Goal: Obtain resource: Download file/media

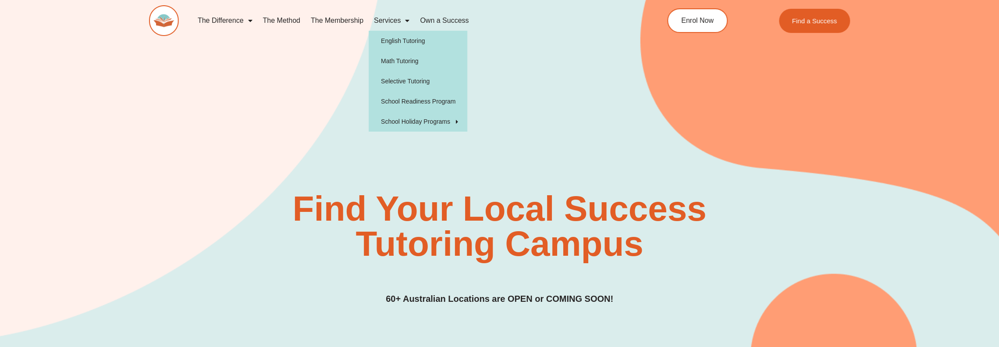
click at [405, 21] on span "Menu" at bounding box center [405, 21] width 9 height 16
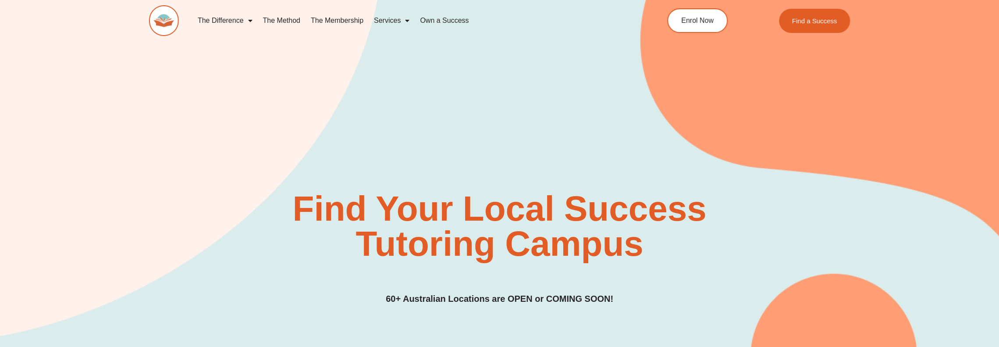
click at [397, 20] on link "Services" at bounding box center [392, 21] width 46 height 20
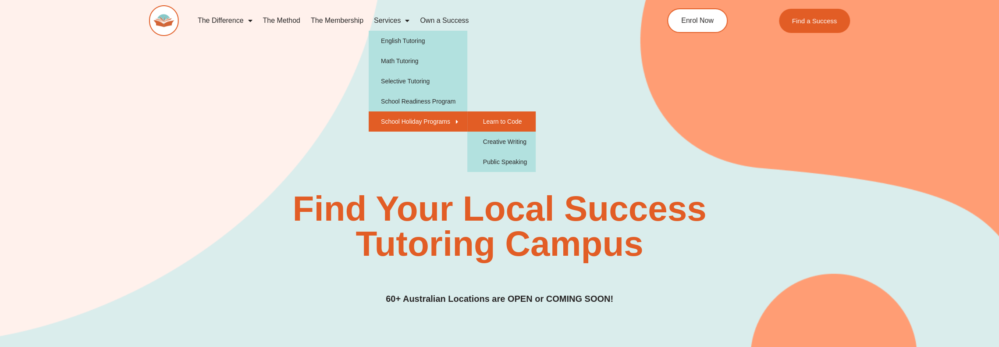
click at [508, 120] on link "Learn to Code" at bounding box center [501, 121] width 68 height 20
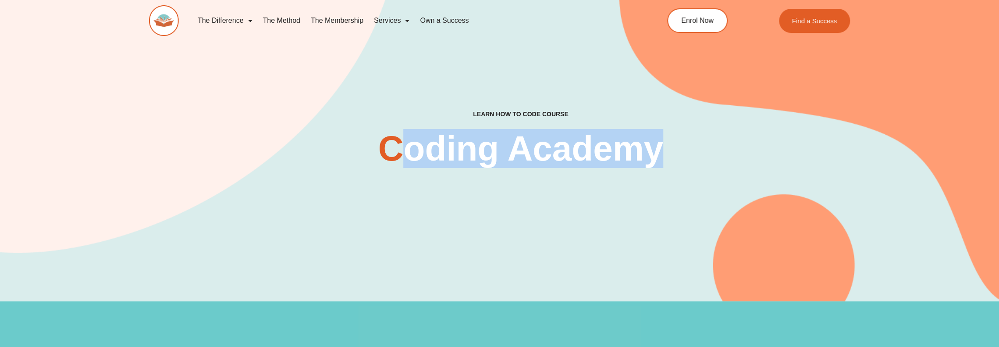
click at [655, 166] on h2 "Coding Academy" at bounding box center [520, 148] width 285 height 35
click at [691, 174] on div "Learn How To Code Course [GEOGRAPHIC_DATA] Book Free Assessment" at bounding box center [499, 138] width 701 height 326
click at [661, 168] on div "Learn How To Code Course [GEOGRAPHIC_DATA] Book Free Assessment" at bounding box center [499, 138] width 701 height 326
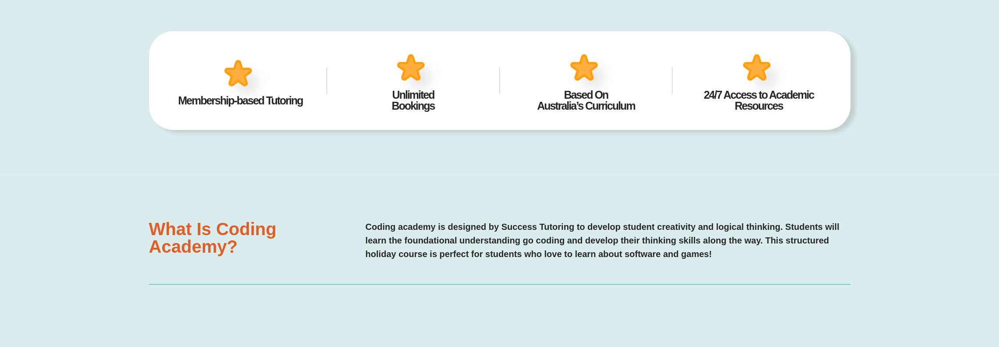
scroll to position [614, 0]
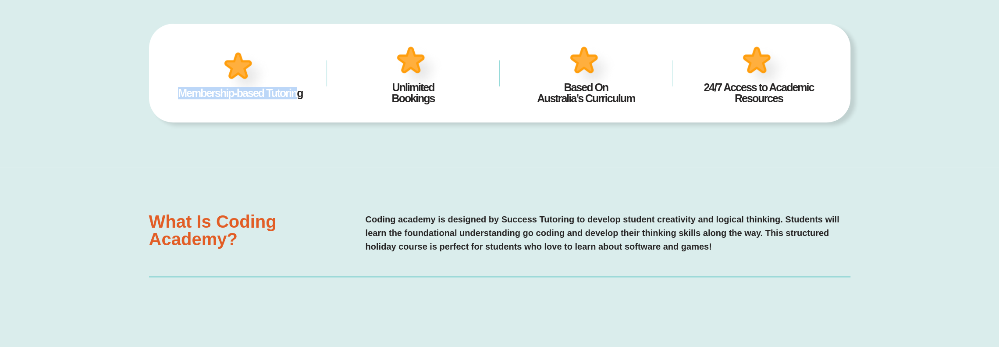
drag, startPoint x: 194, startPoint y: 95, endPoint x: 296, endPoint y: 96, distance: 102.2
click at [296, 96] on h2 "Membership-based Tutoring" at bounding box center [240, 93] width 146 height 11
click at [317, 125] on div "Membership-based Tutoring Unlimited Bookings Based On Australia’s Curriculum 24…" at bounding box center [499, 73] width 701 height 189
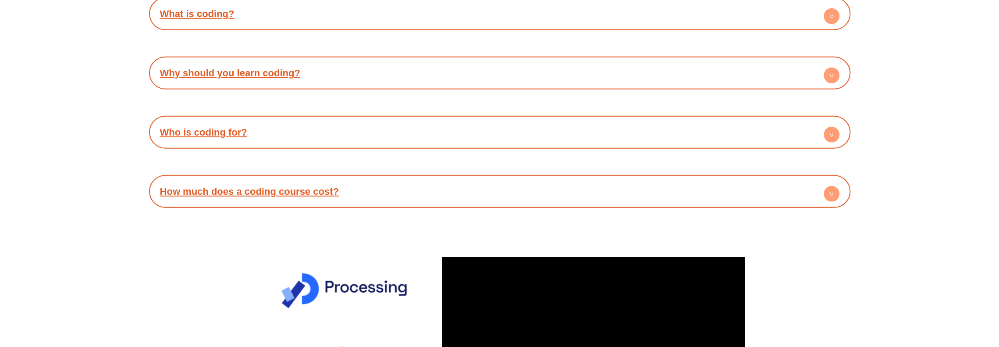
scroll to position [2324, 0]
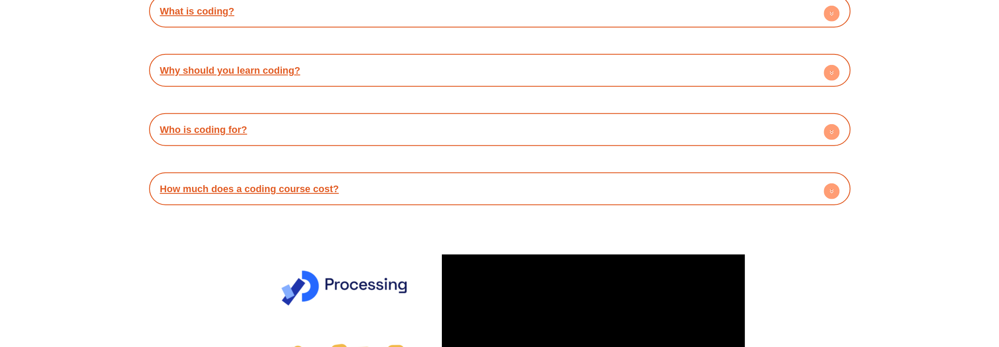
click at [522, 189] on div "How much does a coding course cost?" at bounding box center [499, 189] width 693 height 24
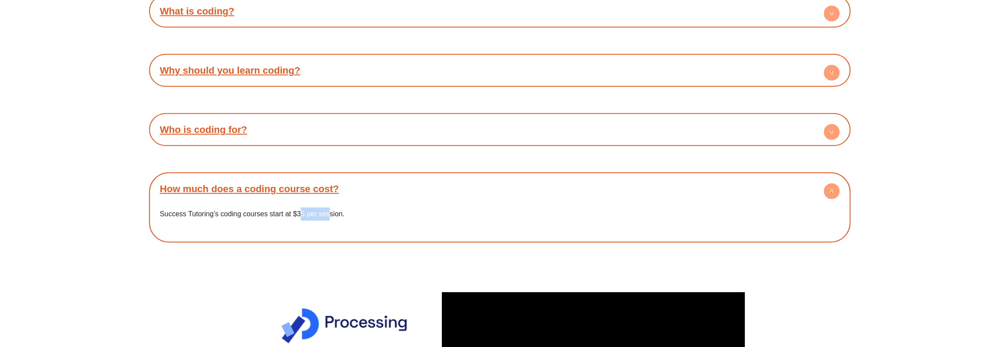
drag, startPoint x: 328, startPoint y: 215, endPoint x: 299, endPoint y: 214, distance: 29.4
click at [299, 214] on p "Success Tutoring’s coding courses start at $35 per session." at bounding box center [500, 213] width 680 height 13
click at [378, 228] on div "Success Tutoring’s coding courses start at $35 per session." at bounding box center [499, 219] width 693 height 37
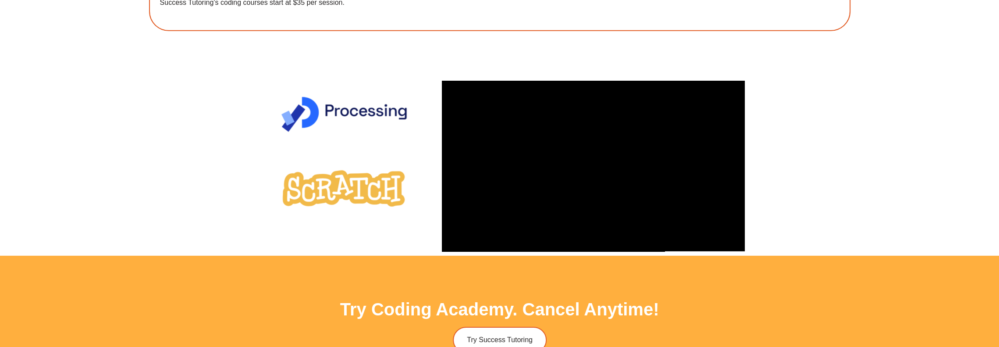
scroll to position [2543, 0]
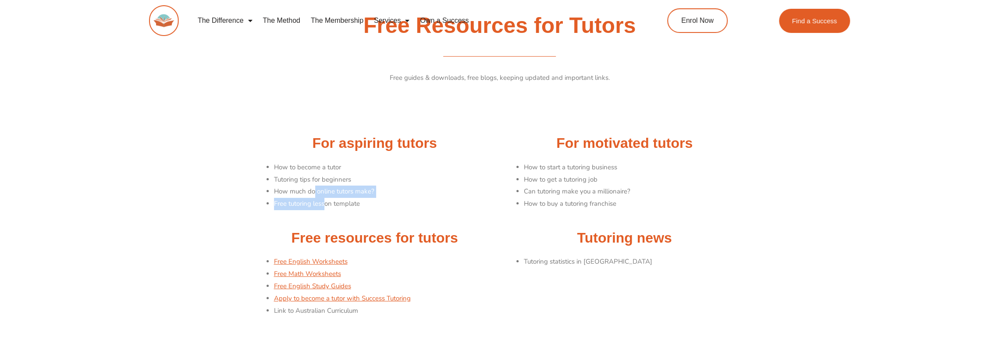
drag, startPoint x: 315, startPoint y: 187, endPoint x: 326, endPoint y: 204, distance: 20.3
click at [324, 204] on ul "How to become a tutor Tutoring tips for beginners How much do online tutors mak…" at bounding box center [384, 185] width 221 height 49
click at [415, 147] on h2 "For aspiring tutors" at bounding box center [374, 143] width 241 height 18
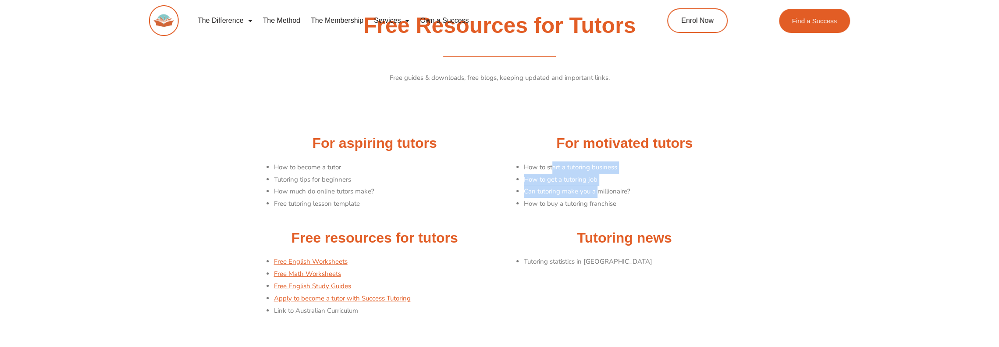
drag, startPoint x: 598, startPoint y: 191, endPoint x: 579, endPoint y: 219, distance: 33.8
click at [552, 158] on div "For motivated tutors How to start a tutoring business How to get a tutoring job…" at bounding box center [625, 177] width 250 height 94
click at [583, 239] on h2 "Tutoring news" at bounding box center [624, 238] width 241 height 18
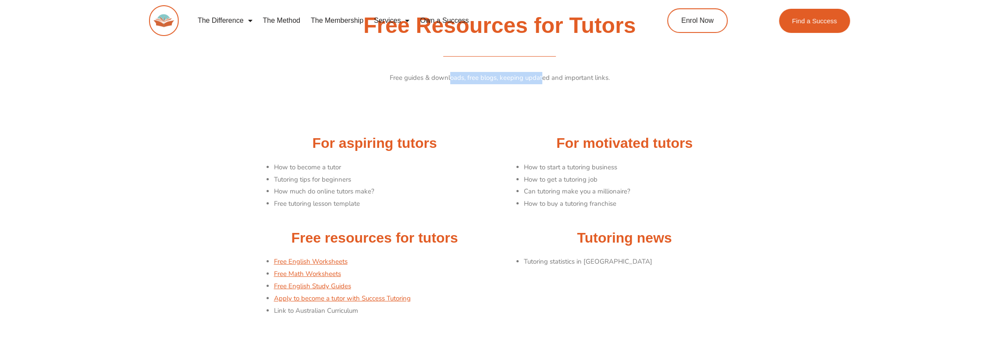
drag, startPoint x: 452, startPoint y: 74, endPoint x: 541, endPoint y: 83, distance: 90.3
click at [541, 79] on p "Free guides & downloads, free blogs, keeping updated and important links." at bounding box center [499, 78] width 491 height 12
click at [551, 123] on div at bounding box center [499, 114] width 491 height 22
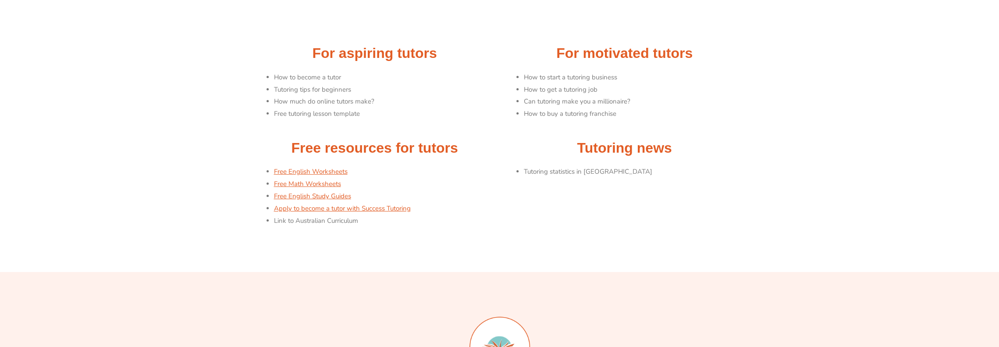
scroll to position [88, 0]
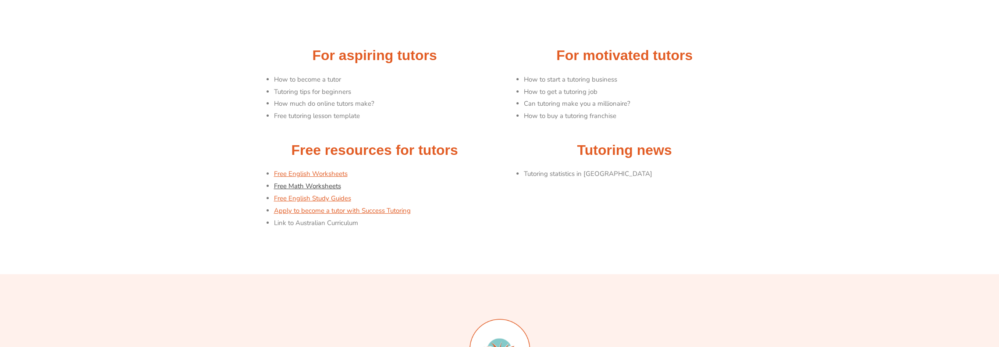
click at [315, 184] on link "Free Math Worksheets" at bounding box center [307, 186] width 67 height 9
click at [339, 198] on link "Free English Study Guides" at bounding box center [312, 198] width 77 height 9
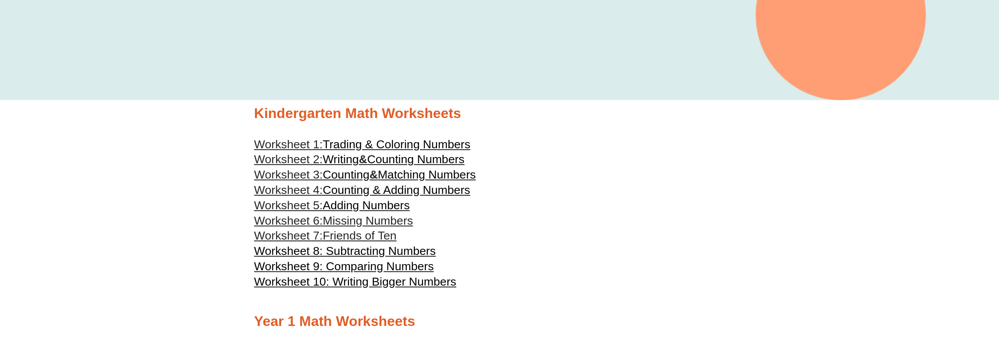
scroll to position [351, 0]
click at [441, 142] on span "Trading & Coloring Numbers" at bounding box center [397, 143] width 148 height 13
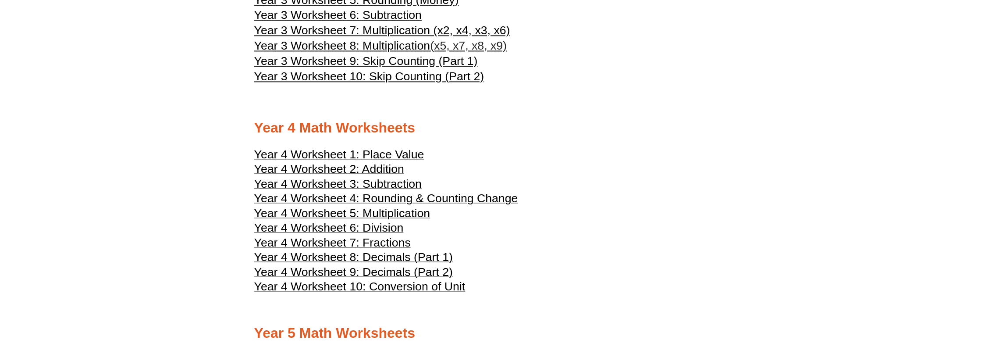
scroll to position [1184, 0]
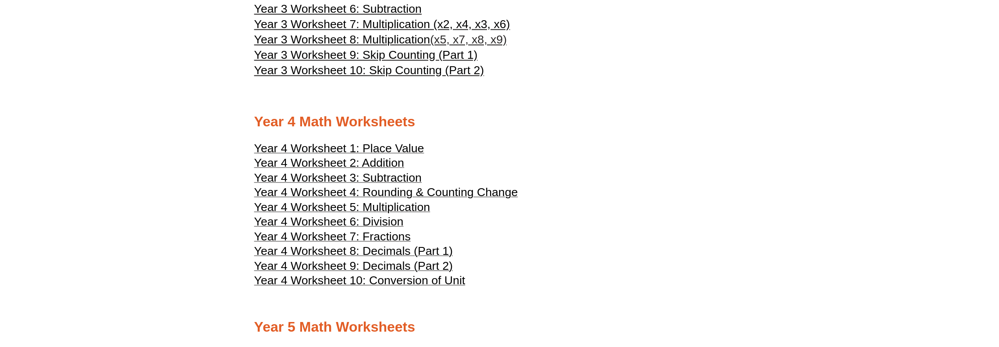
click at [382, 169] on span "Year 4 Worksheet 2: Addition" at bounding box center [329, 162] width 150 height 13
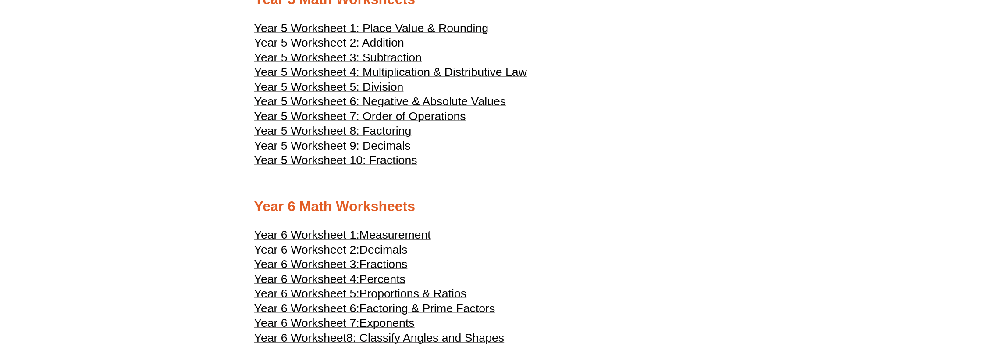
scroll to position [1710, 0]
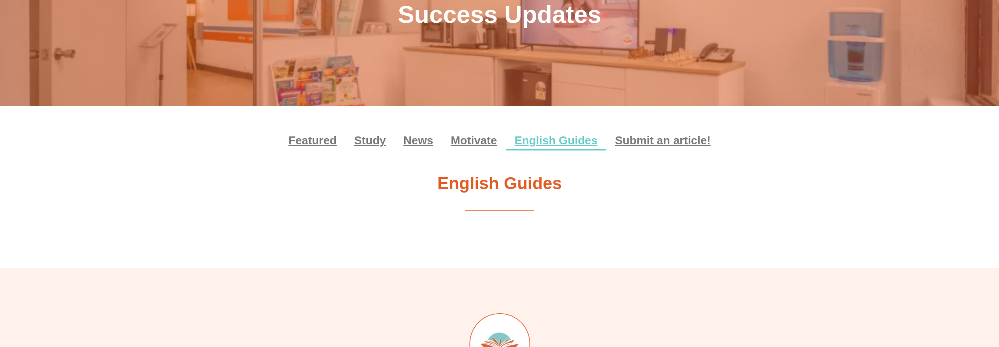
scroll to position [43, 0]
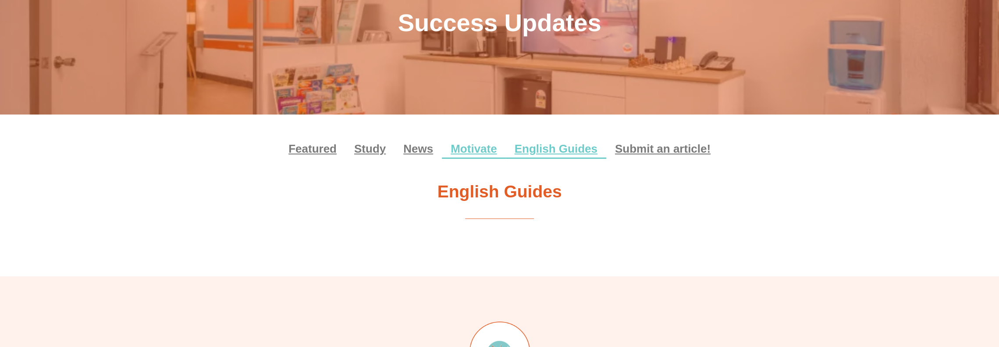
click at [488, 148] on link "Motivate" at bounding box center [474, 149] width 64 height 20
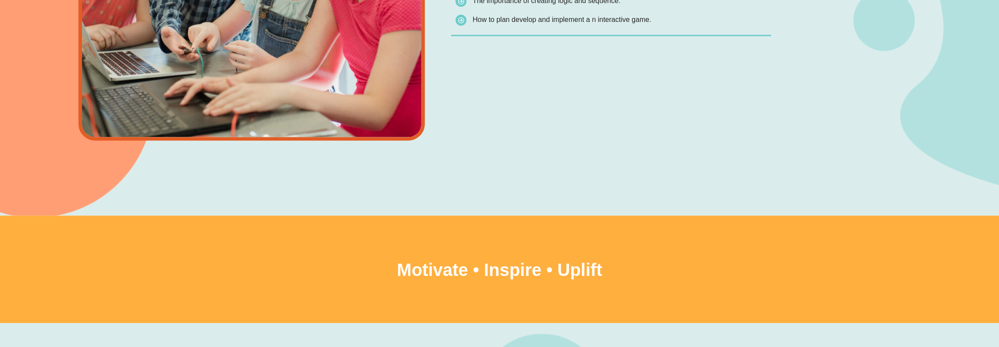
scroll to position [1140, 0]
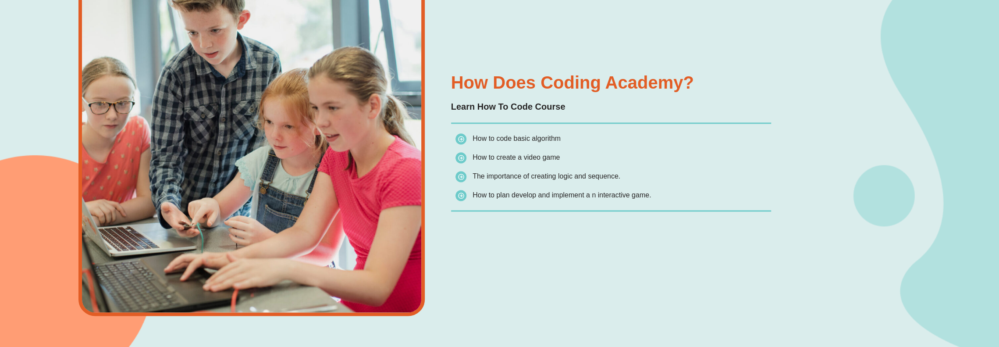
click at [827, 222] on div "How Does Coding Academy? Learn How To Code Course How to code basic algorithm H…" at bounding box center [499, 161] width 999 height 459
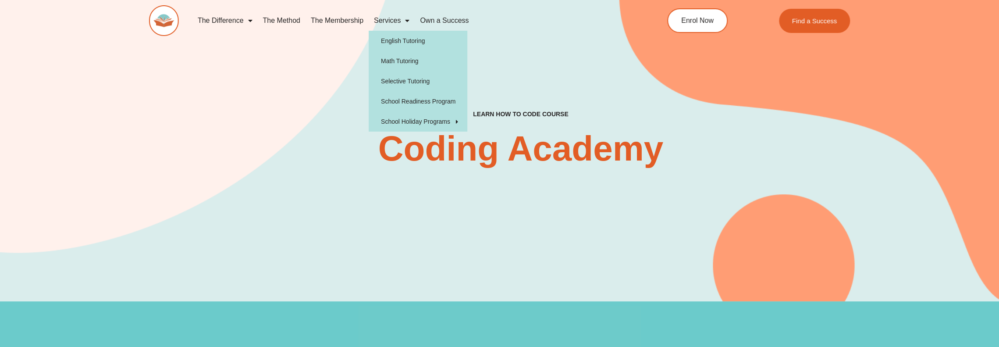
click at [389, 18] on link "Services" at bounding box center [392, 21] width 46 height 20
click at [393, 58] on link "Math Tutoring" at bounding box center [418, 61] width 99 height 20
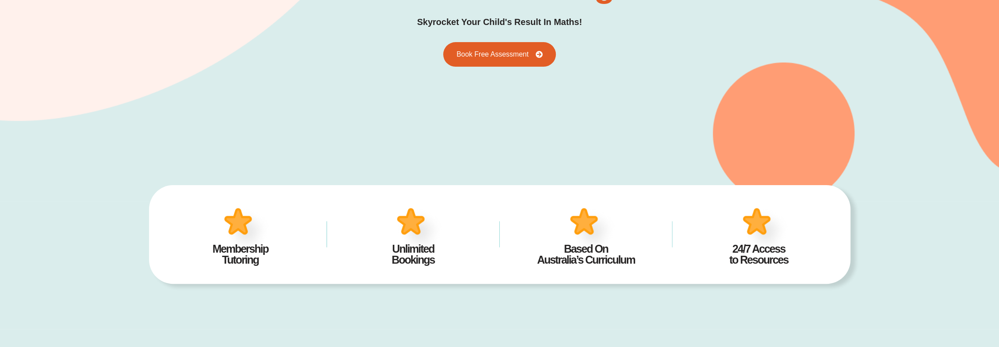
scroll to position [86, 0]
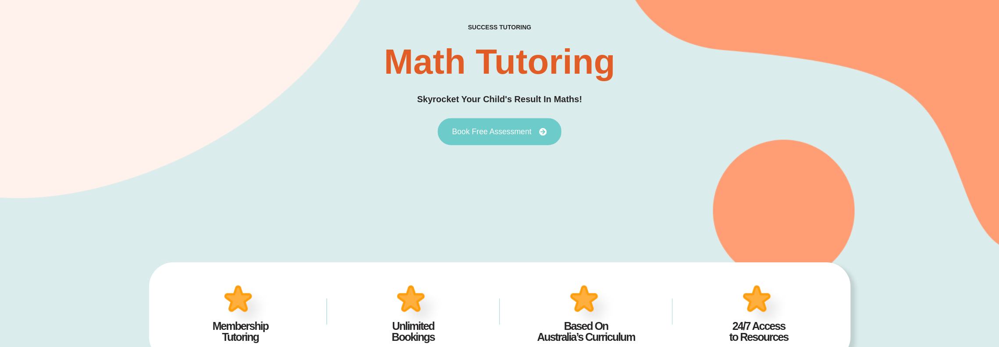
click at [509, 135] on link "Book Free Assessment" at bounding box center [500, 131] width 124 height 27
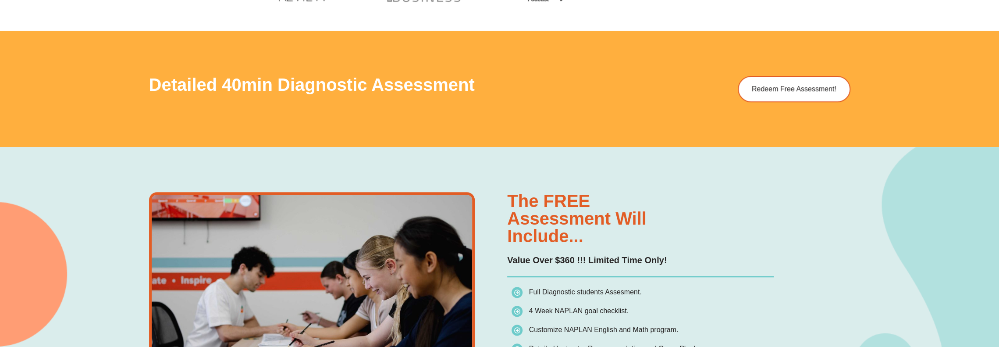
scroll to position [612, 0]
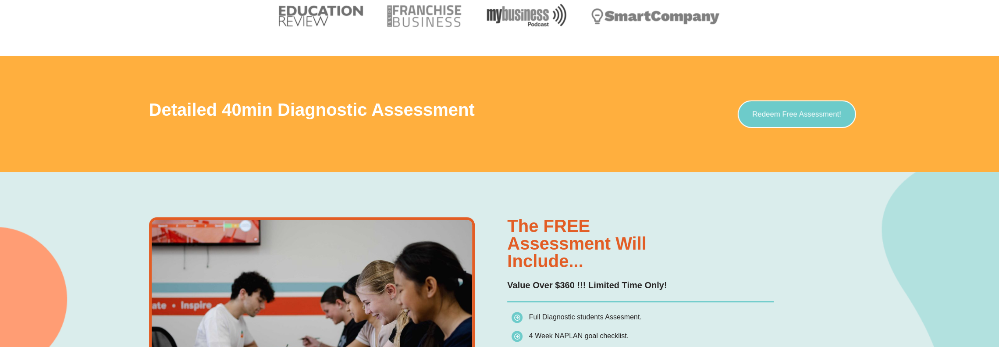
click at [791, 116] on span "Redeem Free Assessment!" at bounding box center [796, 113] width 89 height 7
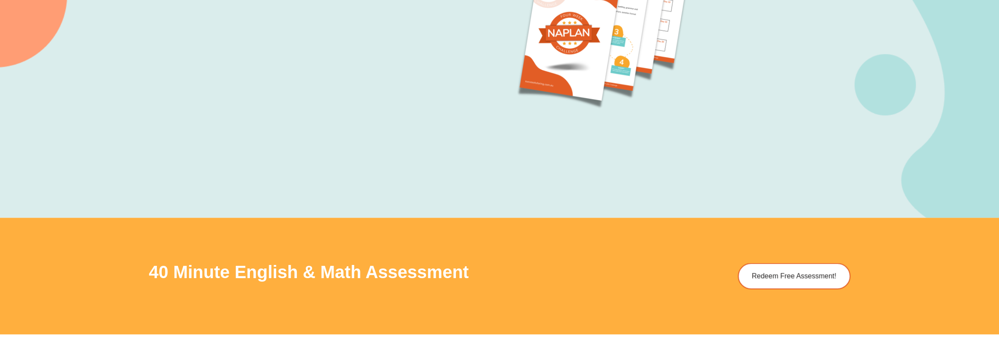
scroll to position [1137, 0]
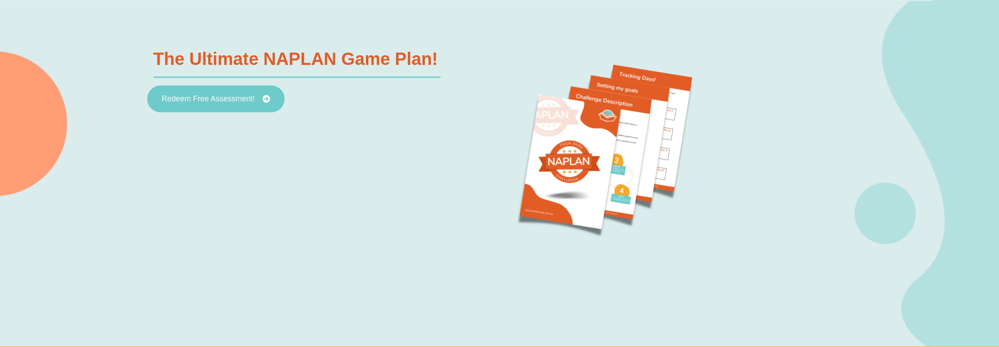
click at [202, 97] on span "Redeem Free Assessment!" at bounding box center [207, 99] width 93 height 8
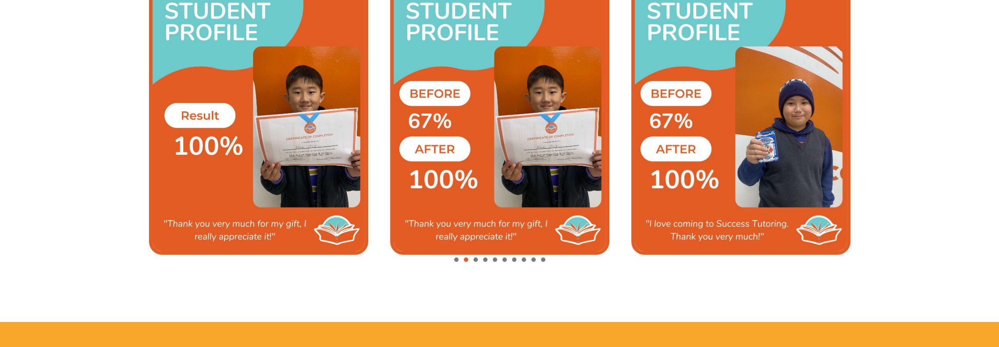
scroll to position [2407, 0]
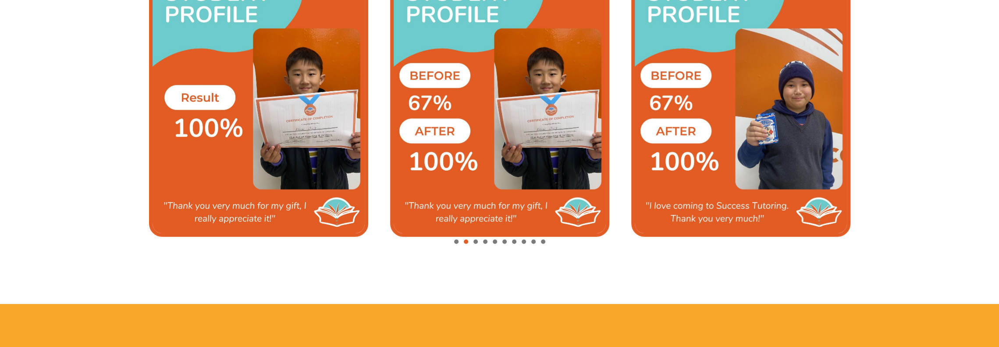
click at [473, 242] on span "Go to slide 3" at bounding box center [475, 241] width 4 height 4
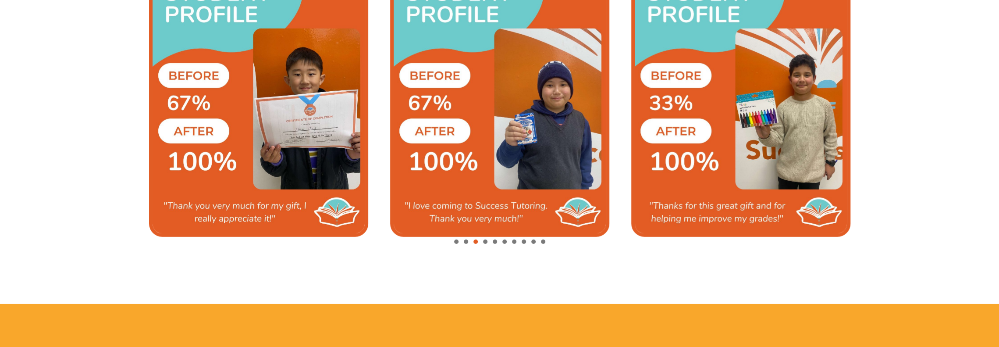
click at [486, 242] on span "Go to slide 4" at bounding box center [485, 241] width 4 height 4
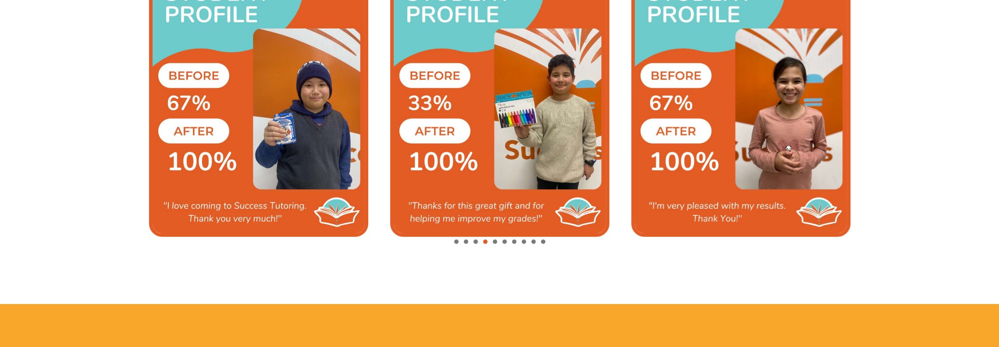
click at [495, 242] on span "Go to slide 5" at bounding box center [495, 241] width 4 height 4
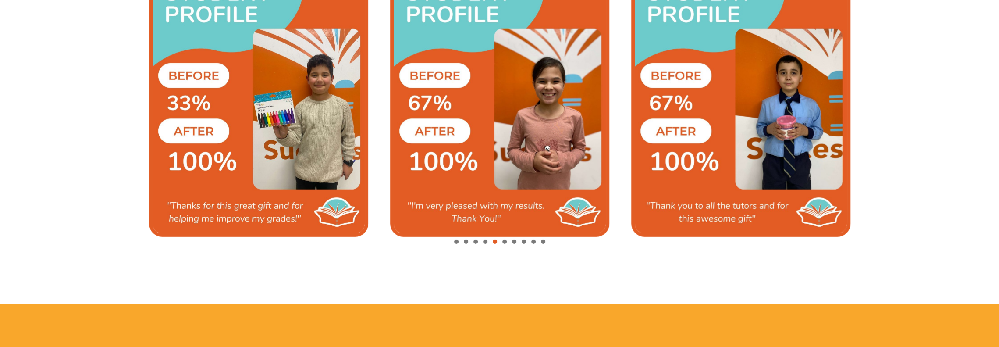
click at [505, 242] on span "Go to slide 6" at bounding box center [504, 241] width 4 height 4
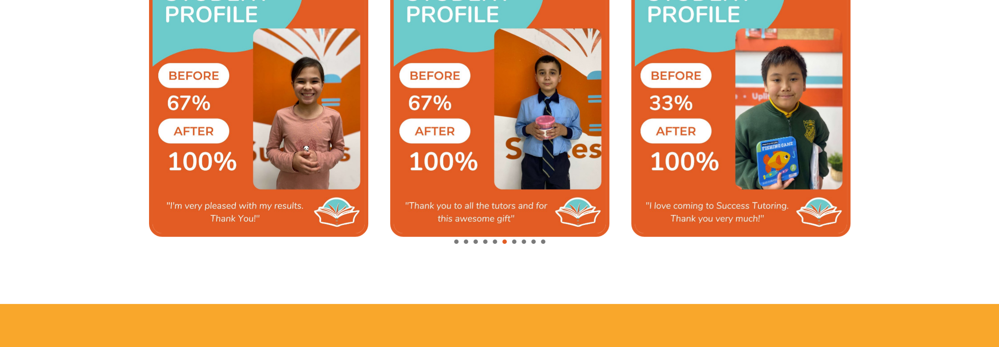
click at [513, 242] on span "Go to slide 7" at bounding box center [514, 241] width 4 height 4
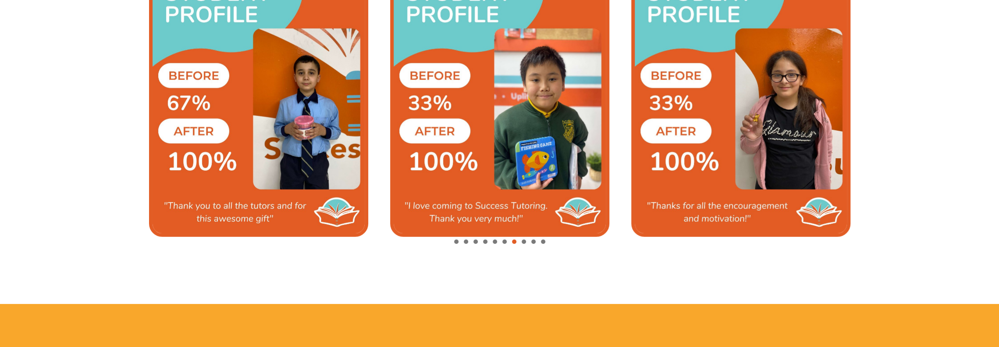
click at [523, 242] on span "Go to slide 8" at bounding box center [524, 241] width 4 height 4
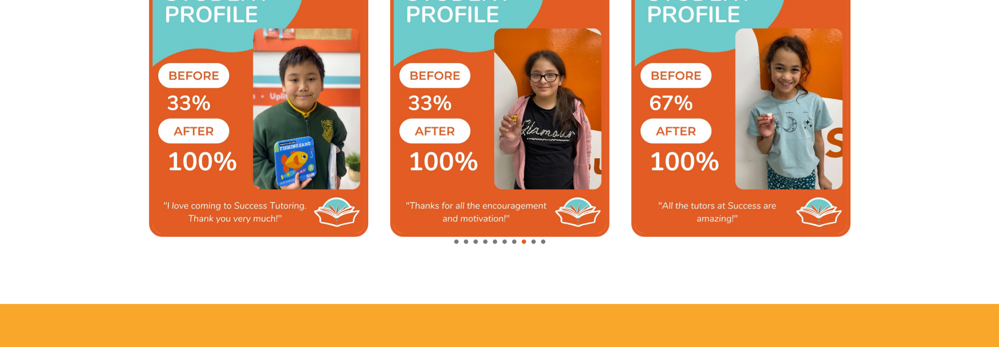
click at [536, 241] on div "Image Carousel" at bounding box center [499, 242] width 701 height 12
click at [532, 243] on span "Go to slide 9" at bounding box center [533, 241] width 4 height 4
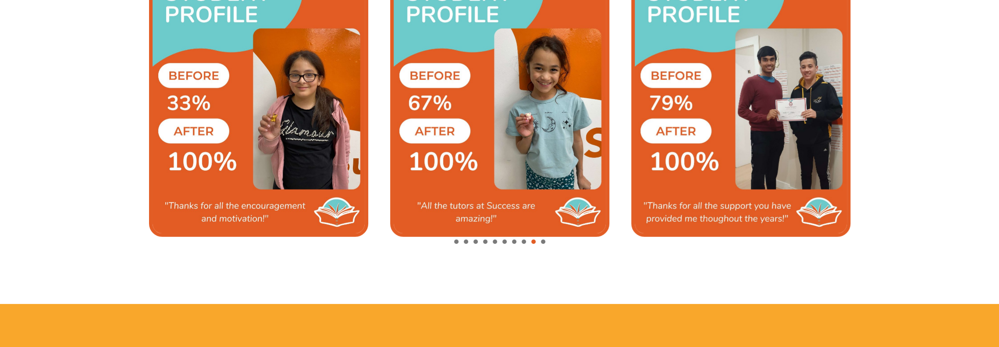
click at [543, 241] on span "Go to slide 10" at bounding box center [543, 241] width 4 height 4
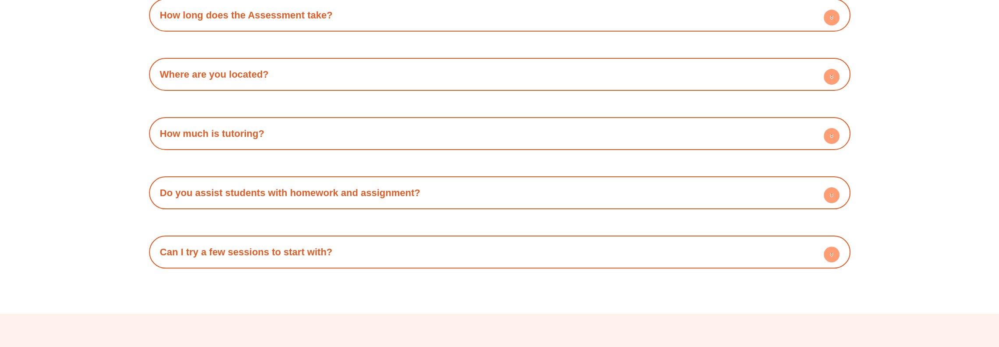
scroll to position [3123, 0]
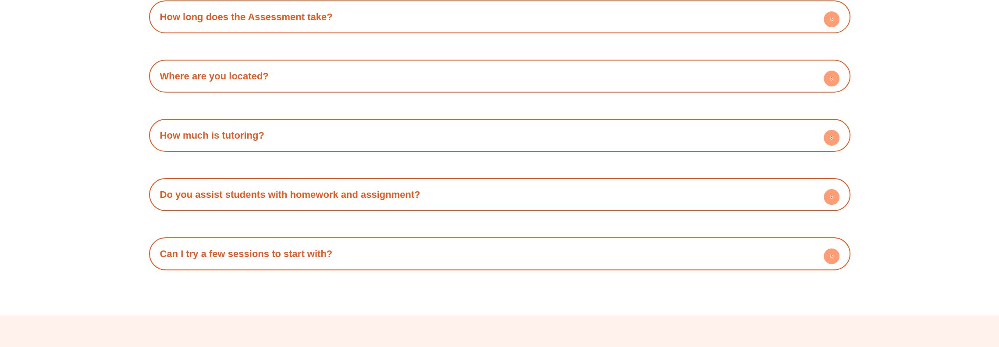
click at [241, 136] on link "How much is tutoring?" at bounding box center [212, 135] width 104 height 11
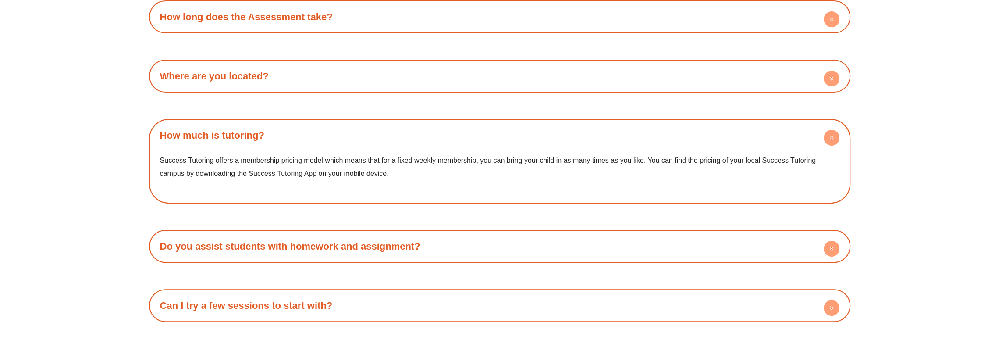
click at [897, 133] on div "Frequently Asked Questions What does the Assessment Cover? When we assess stude…" at bounding box center [499, 110] width 999 height 514
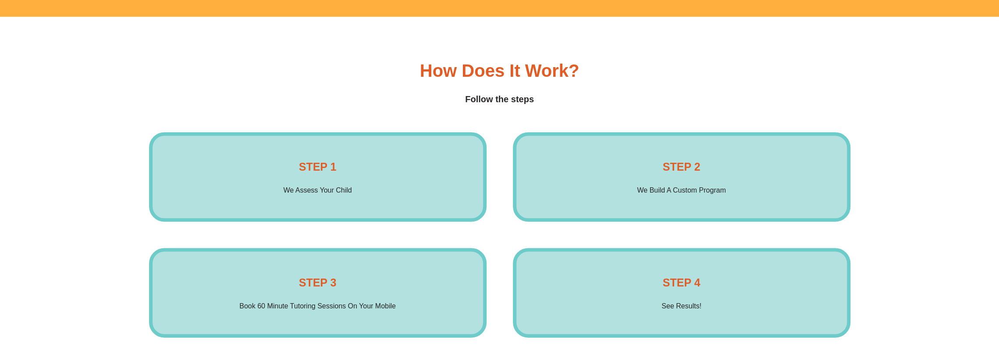
scroll to position [0, 0]
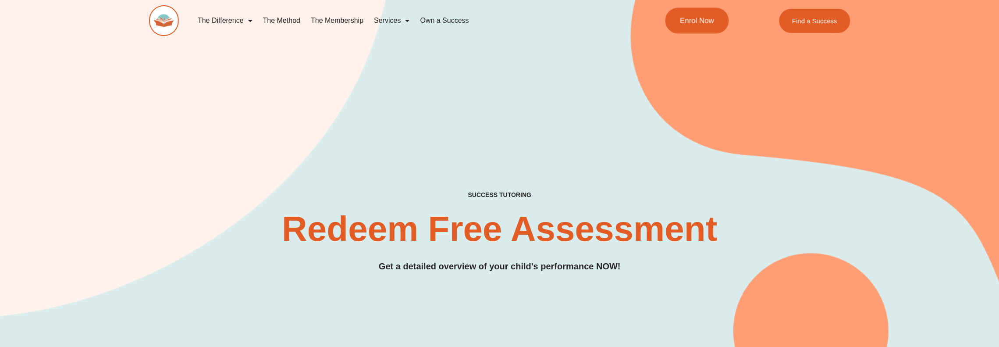
click at [703, 27] on link "Enrol Now" at bounding box center [697, 21] width 64 height 26
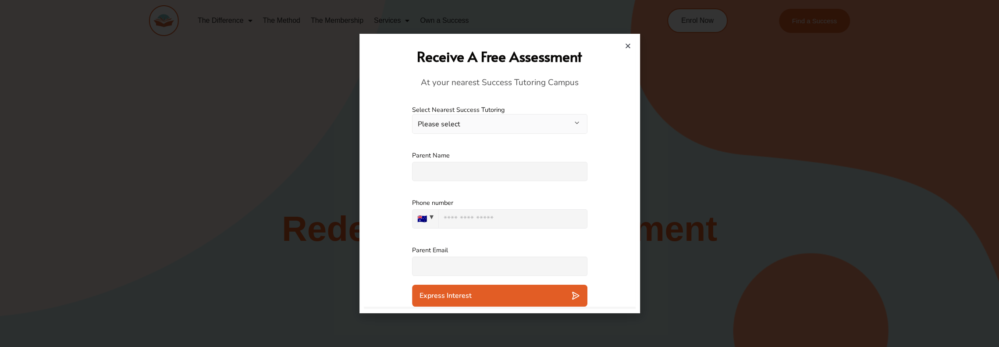
click at [626, 48] on icon "Close" at bounding box center [628, 46] width 7 height 7
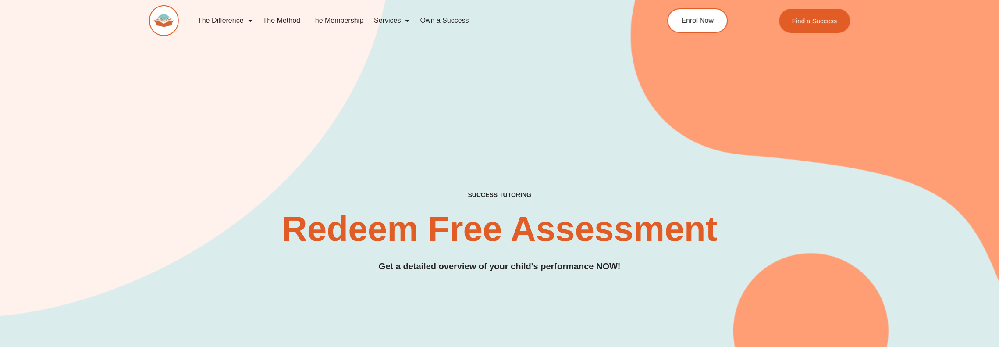
click at [351, 22] on link "The Membership" at bounding box center [337, 21] width 63 height 20
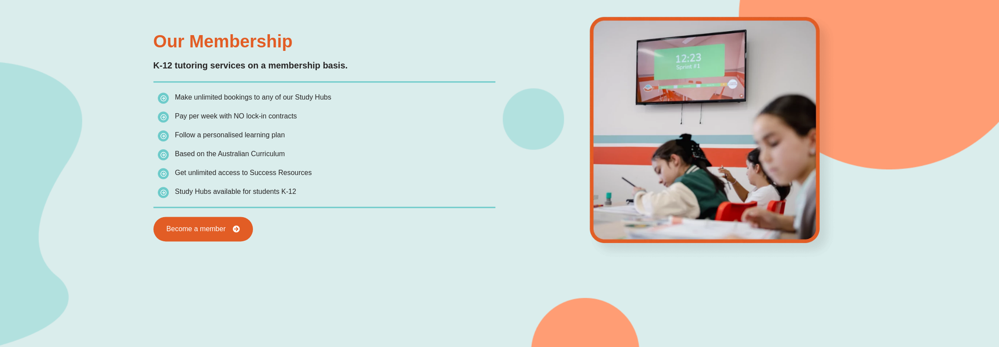
scroll to position [962, 0]
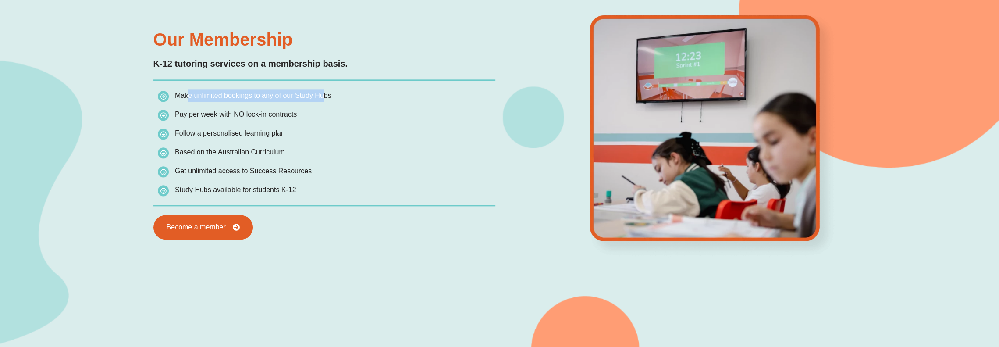
drag, startPoint x: 191, startPoint y: 99, endPoint x: 320, endPoint y: 102, distance: 129.8
click at [320, 102] on li "Make unlimited bookings to any of our Study Hubs" at bounding box center [327, 97] width 338 height 16
click at [345, 116] on li "Pay per week with NO lock-in contracts" at bounding box center [327, 116] width 338 height 16
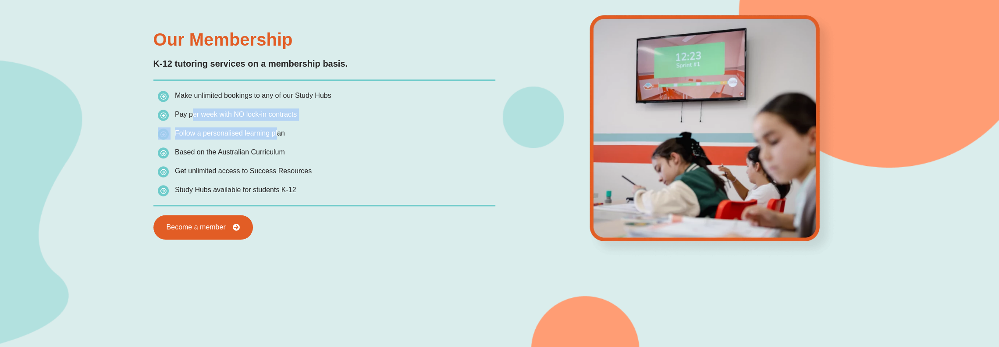
drag, startPoint x: 193, startPoint y: 121, endPoint x: 282, endPoint y: 127, distance: 89.2
click at [274, 126] on ul "Make unlimited bookings to any of our Study Hubs Pay per week with NO lock-in c…" at bounding box center [327, 142] width 338 height 107
click at [325, 134] on li "Follow a personalised learning plan" at bounding box center [327, 135] width 338 height 16
click at [434, 290] on div "Our Membership K-12 tutoring services on a membership basis. Make unlimited boo…" at bounding box center [499, 135] width 701 height 427
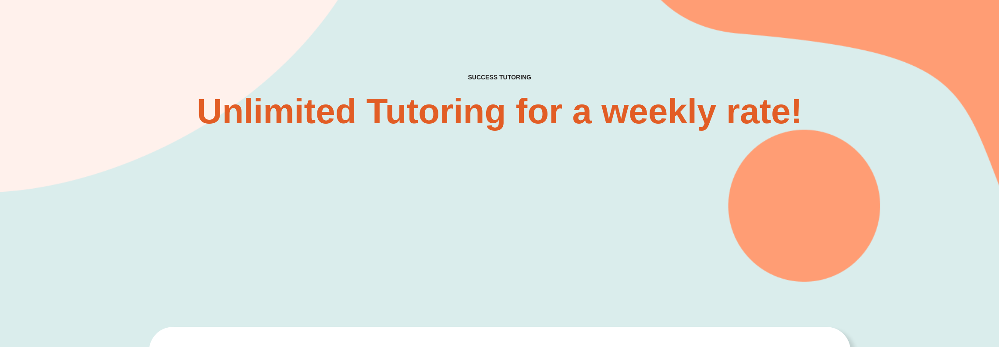
scroll to position [0, 0]
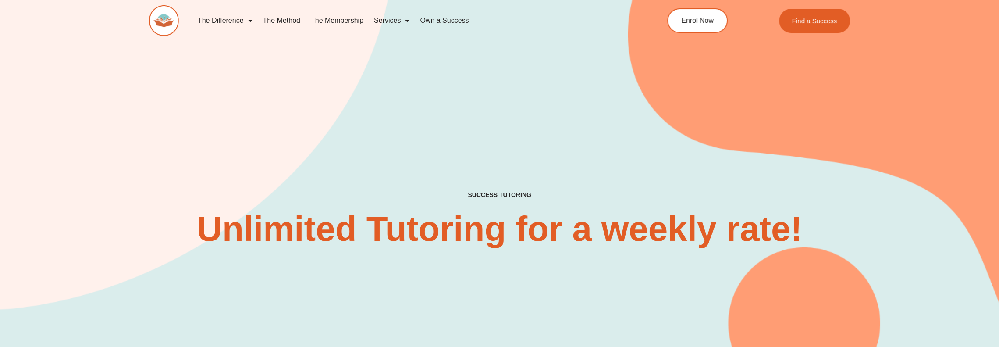
click at [245, 21] on span "Menu" at bounding box center [247, 21] width 9 height 16
click at [289, 23] on link "The Method" at bounding box center [281, 21] width 48 height 20
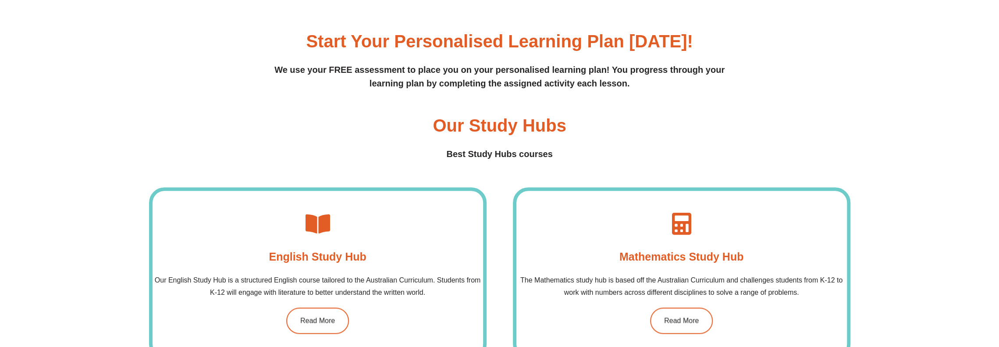
scroll to position [875, 0]
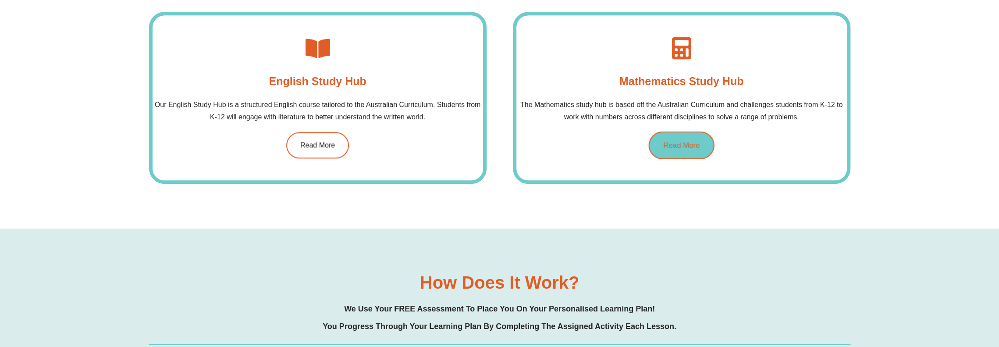
click at [683, 142] on span "Read More" at bounding box center [681, 144] width 36 height 7
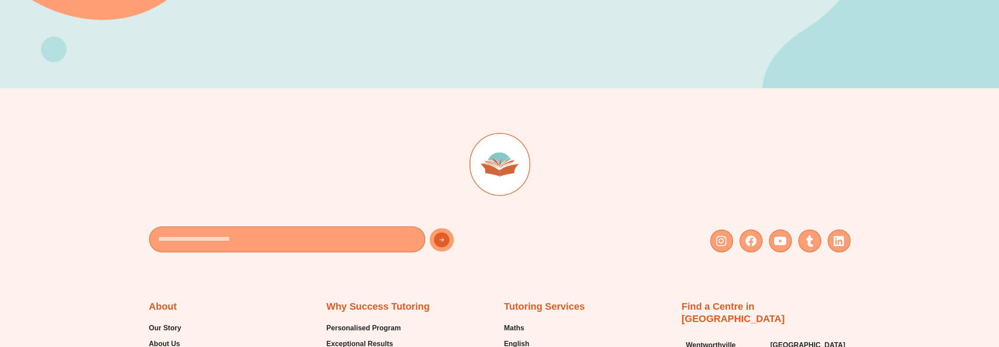
scroll to position [395, 0]
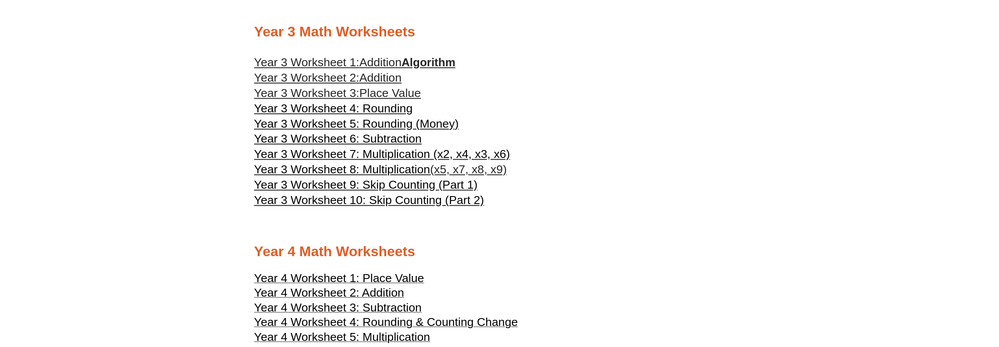
scroll to position [1053, 0]
click at [381, 85] on span "Addition" at bounding box center [380, 78] width 42 height 13
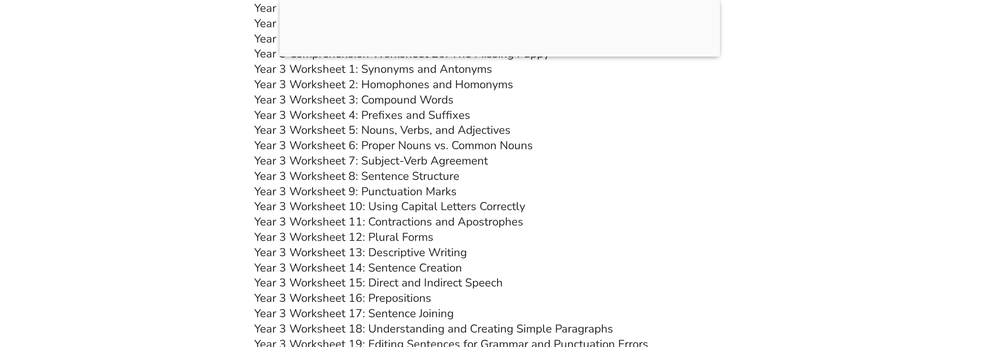
scroll to position [3244, 0]
click at [432, 101] on link "Year 3 Worksheet 3: Compound Words" at bounding box center [353, 100] width 199 height 15
drag, startPoint x: 562, startPoint y: 205, endPoint x: 559, endPoint y: 201, distance: 5.1
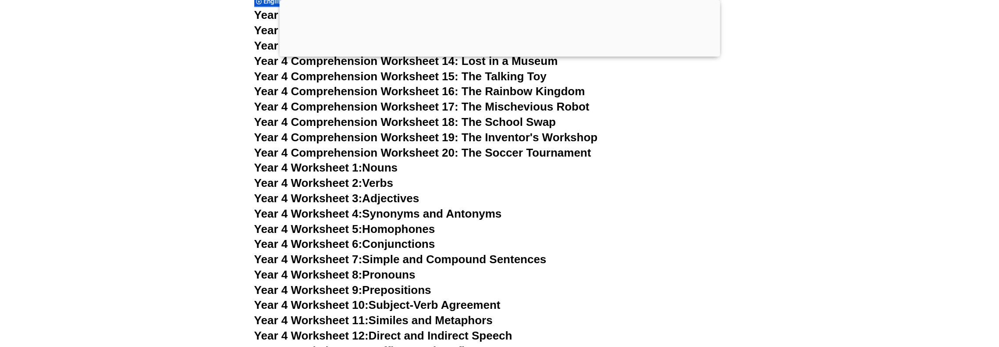
scroll to position [3814, 0]
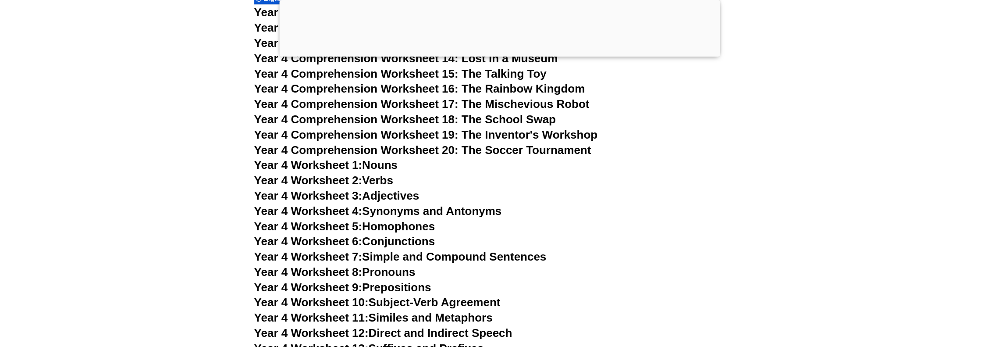
click at [363, 165] on span "Year 4 Worksheet 1:" at bounding box center [308, 164] width 108 height 13
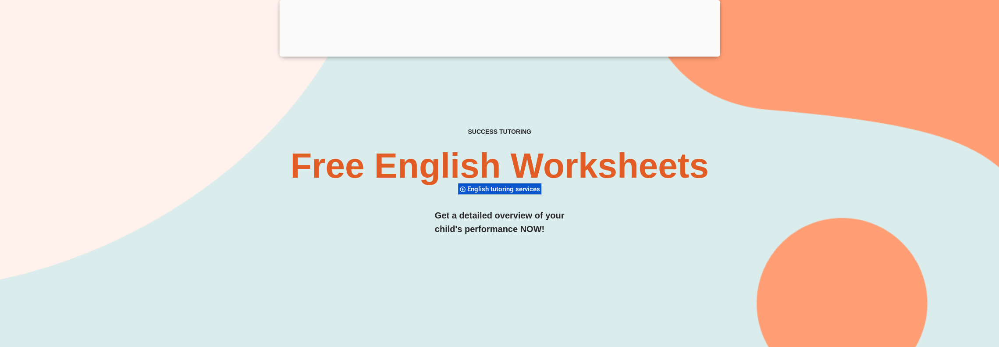
scroll to position [132, 0]
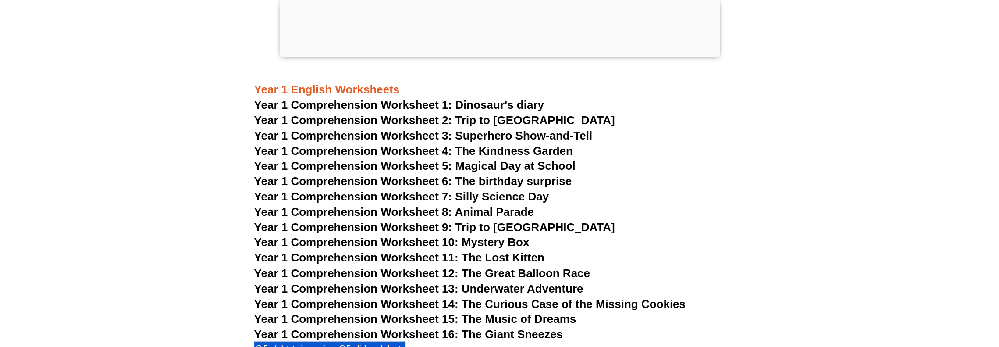
scroll to position [0, 0]
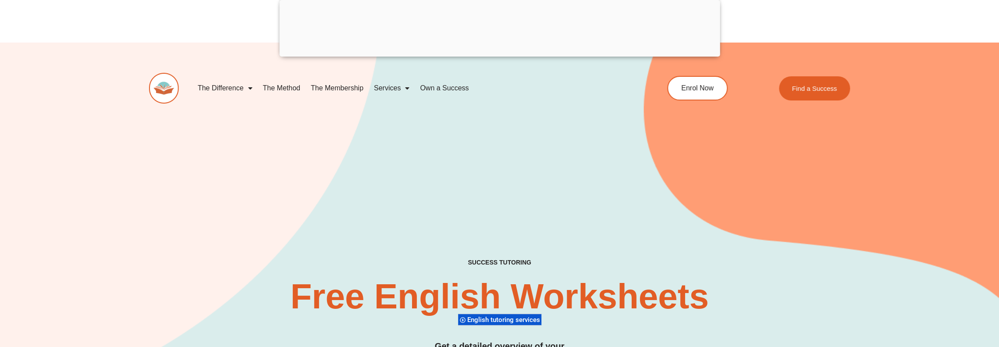
click at [446, 87] on link "Own a Success" at bounding box center [444, 88] width 59 height 20
